Goal: Task Accomplishment & Management: Use online tool/utility

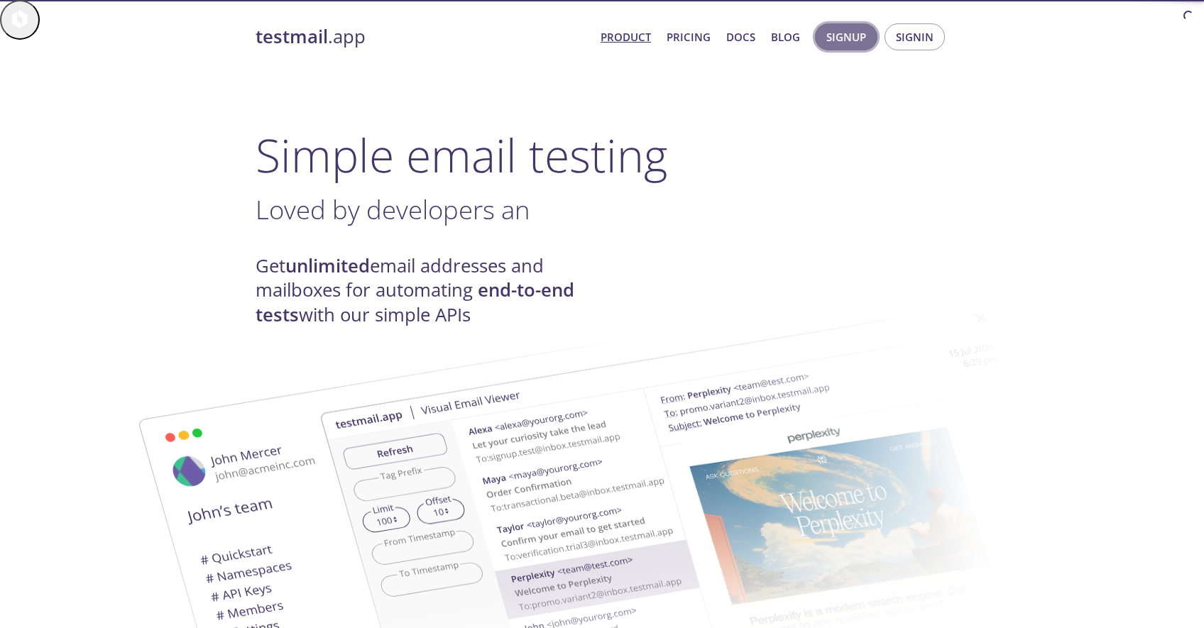
click at [865, 35] on span "Signup" at bounding box center [846, 37] width 40 height 18
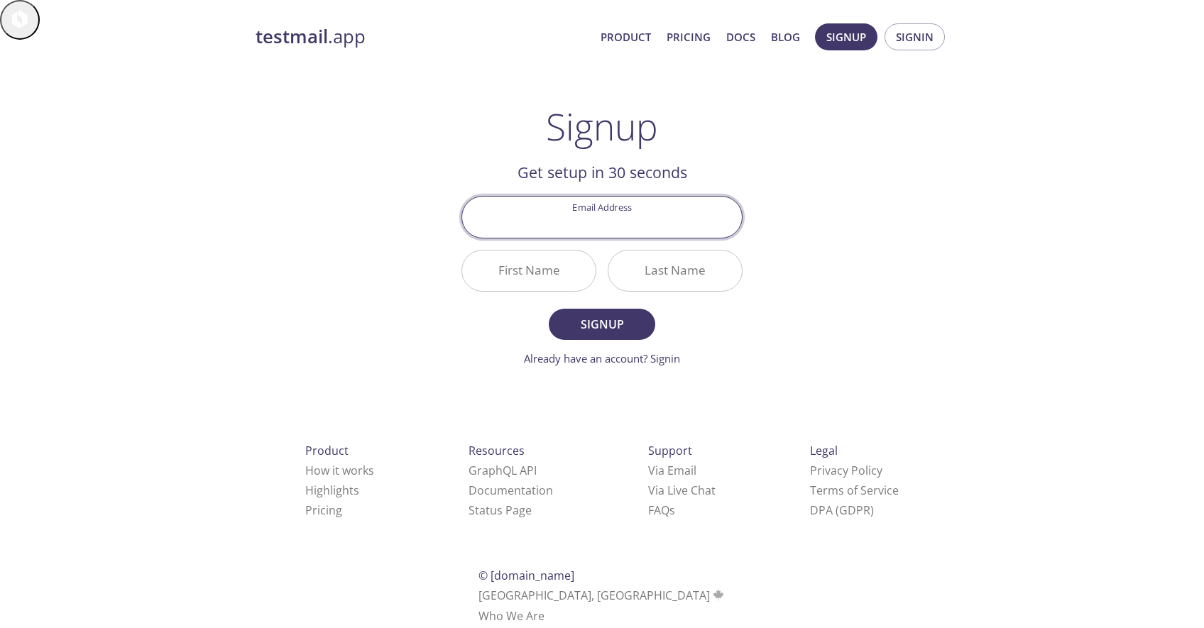
drag, startPoint x: 865, startPoint y: 35, endPoint x: 888, endPoint y: 93, distance: 61.8
click at [888, 93] on div "testmail .app Product Pricing Docs Blog Signup Signin Signup Get setup in 30 se…" at bounding box center [601, 340] width 727 height 652
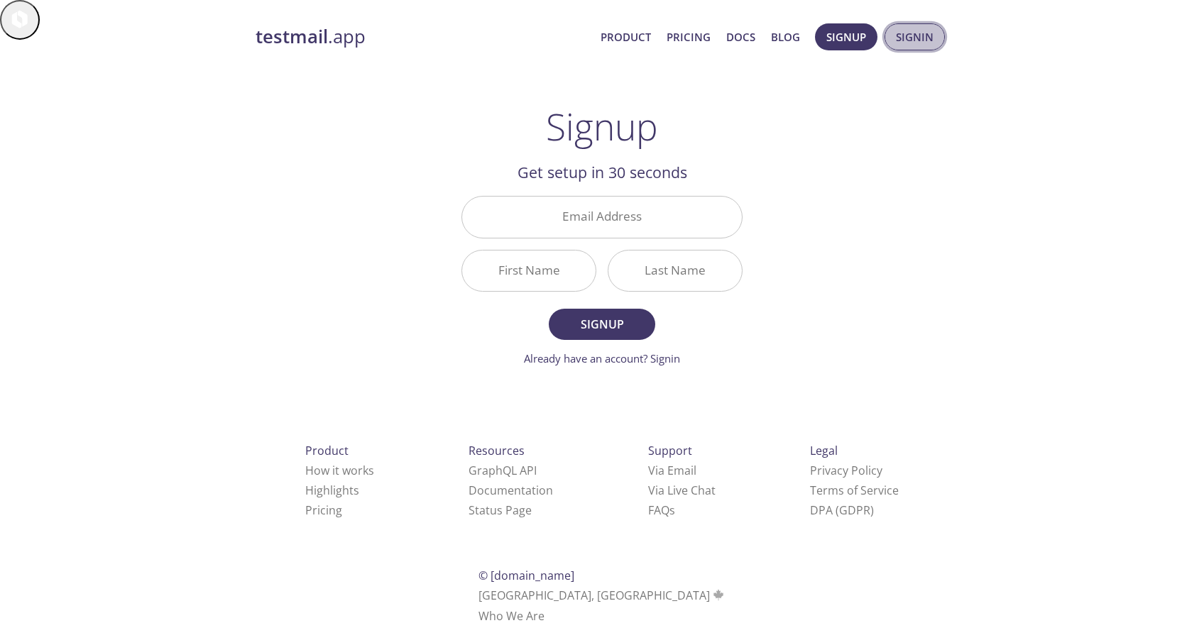
click at [914, 43] on span "Signin" at bounding box center [915, 37] width 38 height 18
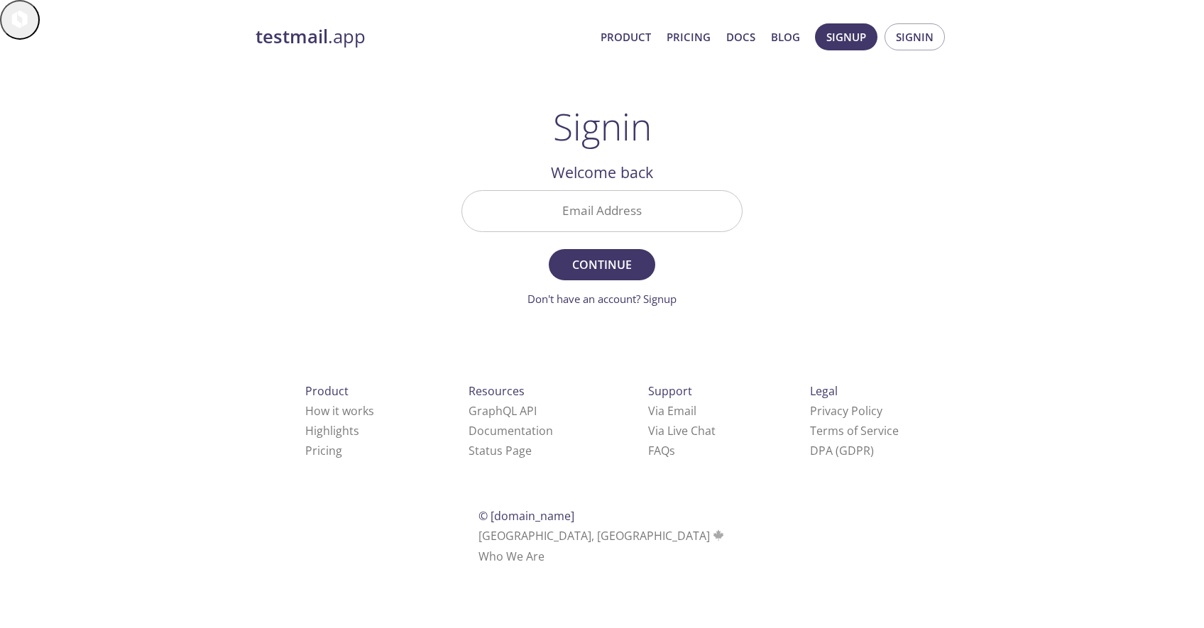
click at [641, 204] on input "Email Address" at bounding box center [602, 211] width 280 height 40
type input "[EMAIL_ADDRESS][DOMAIN_NAME]"
click at [598, 254] on button "Continue" at bounding box center [602, 264] width 106 height 31
click at [586, 212] on input "Signin Security Code" at bounding box center [602, 211] width 280 height 40
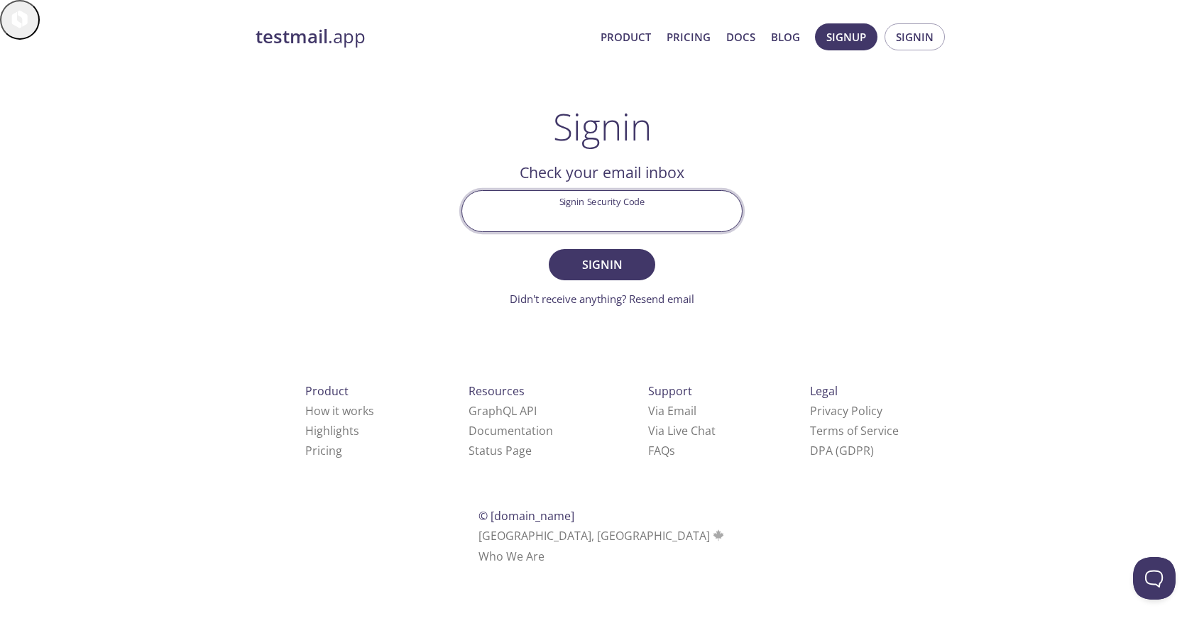
paste input "VK9FFUR"
type input "VK9FFUR"
click at [613, 256] on span "Signin" at bounding box center [601, 265] width 75 height 20
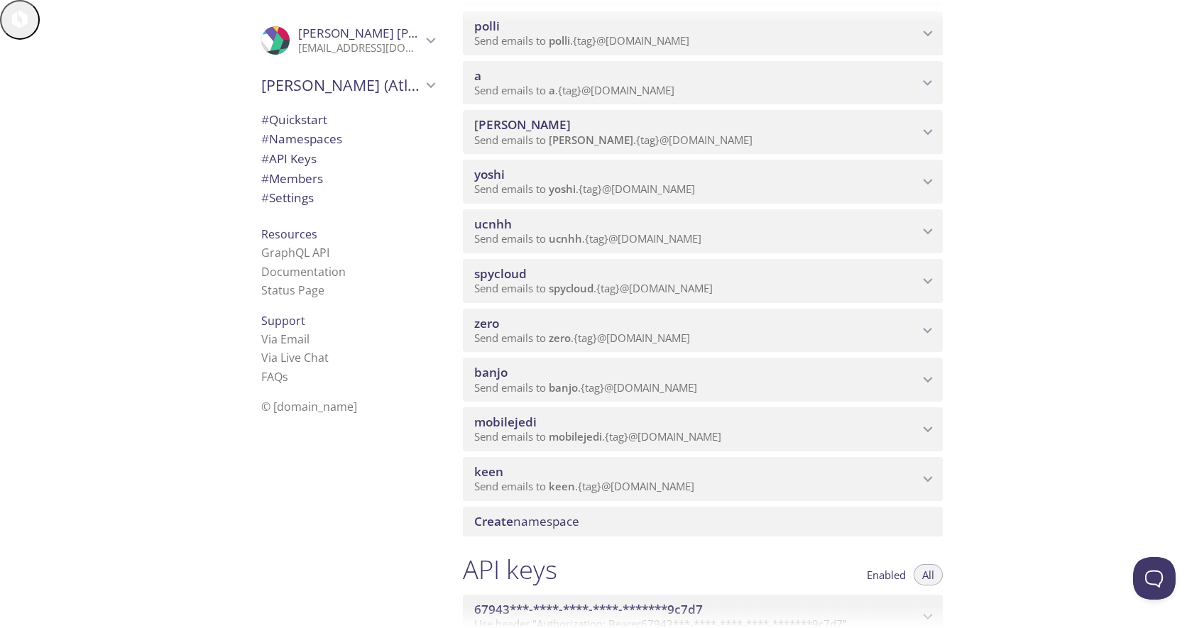
scroll to position [300, 0]
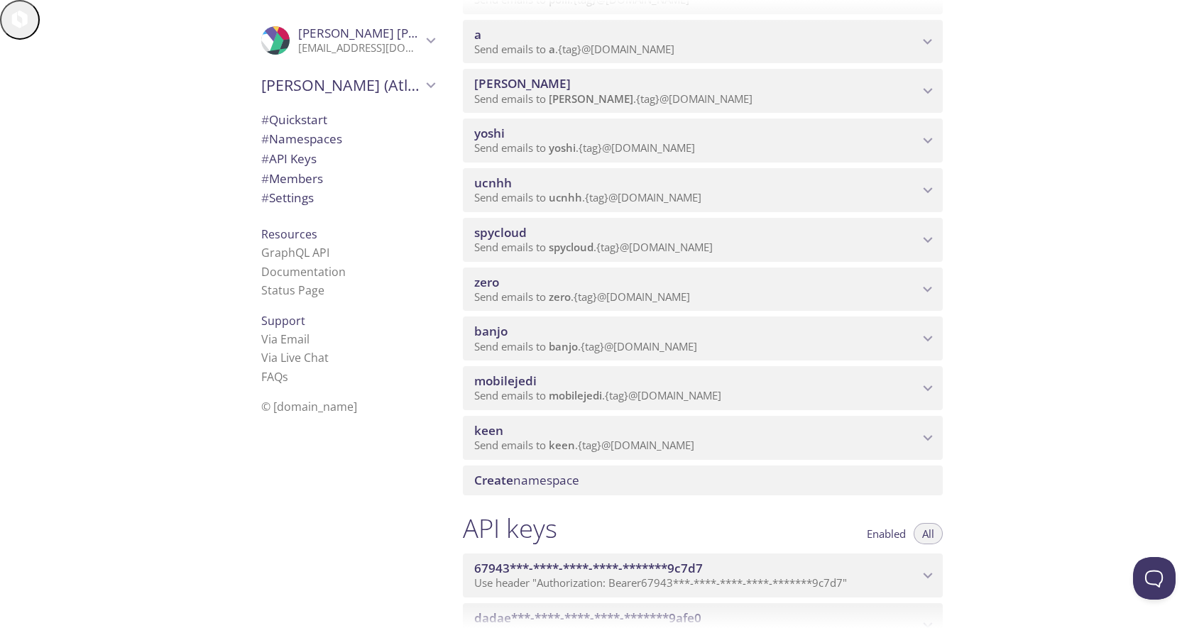
click at [545, 383] on span "mobilejedi" at bounding box center [696, 381] width 444 height 16
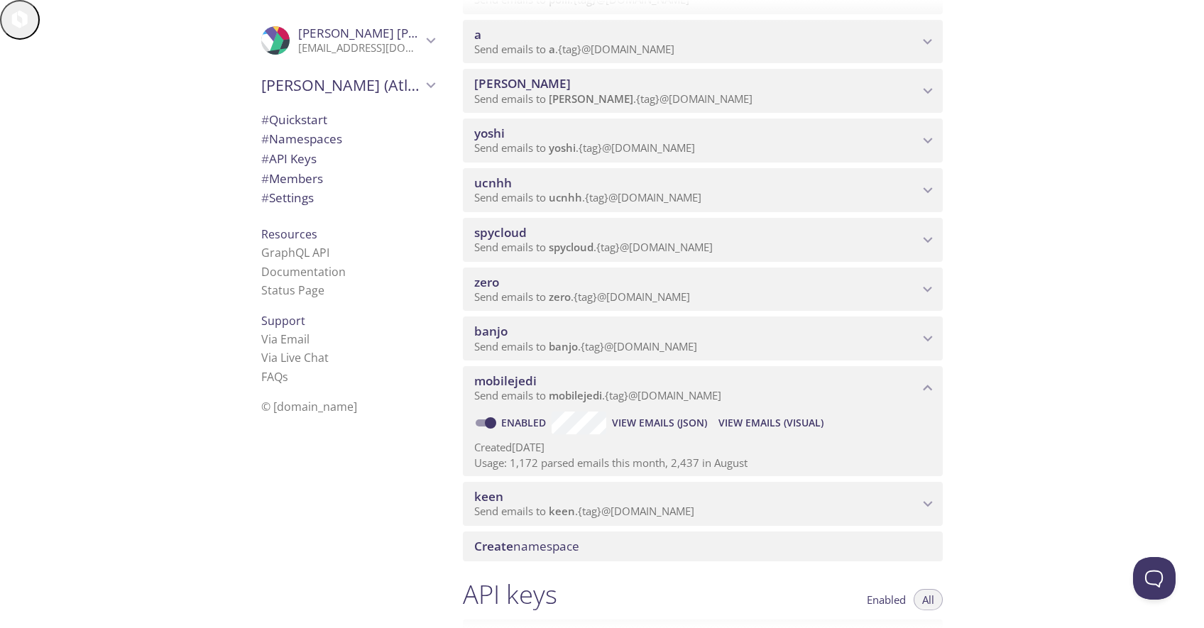
click at [764, 422] on span "View Emails (Visual)" at bounding box center [770, 422] width 105 height 17
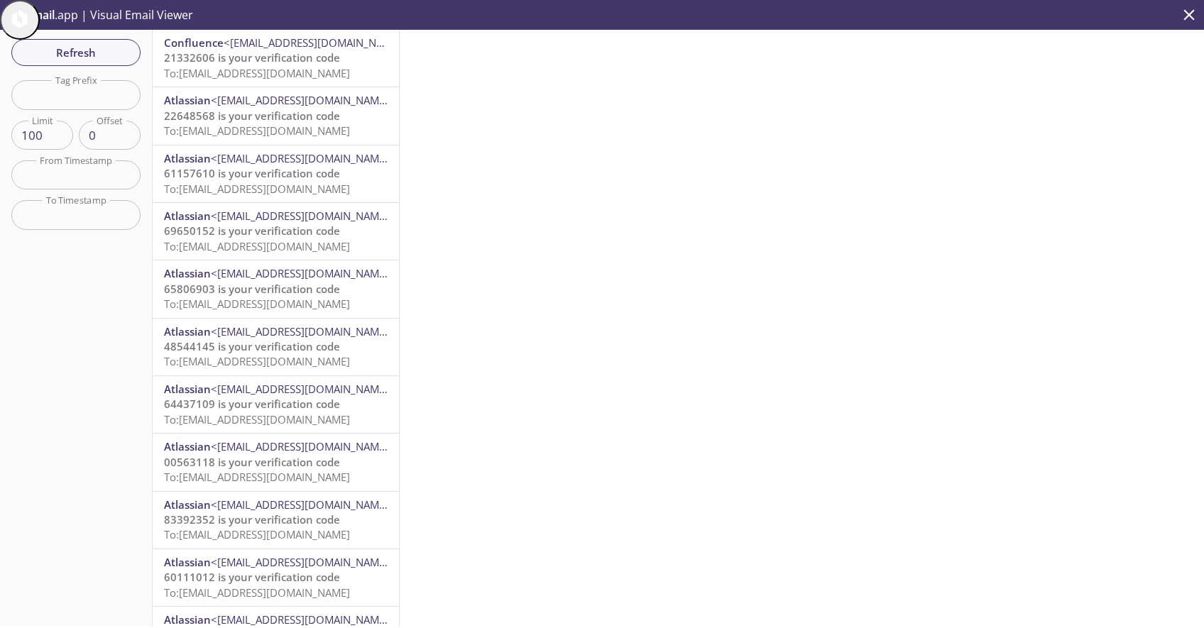
click at [282, 60] on span "21332606 is your verification code" at bounding box center [252, 57] width 176 height 14
